Goal: Task Accomplishment & Management: Manage account settings

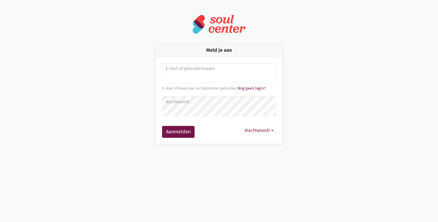
click at [213, 26] on img at bounding box center [219, 24] width 54 height 20
click at [266, 131] on button "Wachtwoord?" at bounding box center [259, 130] width 34 height 9
drag, startPoint x: 330, startPoint y: 74, endPoint x: 296, endPoint y: 60, distance: 36.6
click at [330, 74] on div "Meld je aan E-mail of gebruikersnaam E-mail of naam van je Soulcenter gebruiker…" at bounding box center [219, 94] width 340 height 100
